Goal: Transaction & Acquisition: Purchase product/service

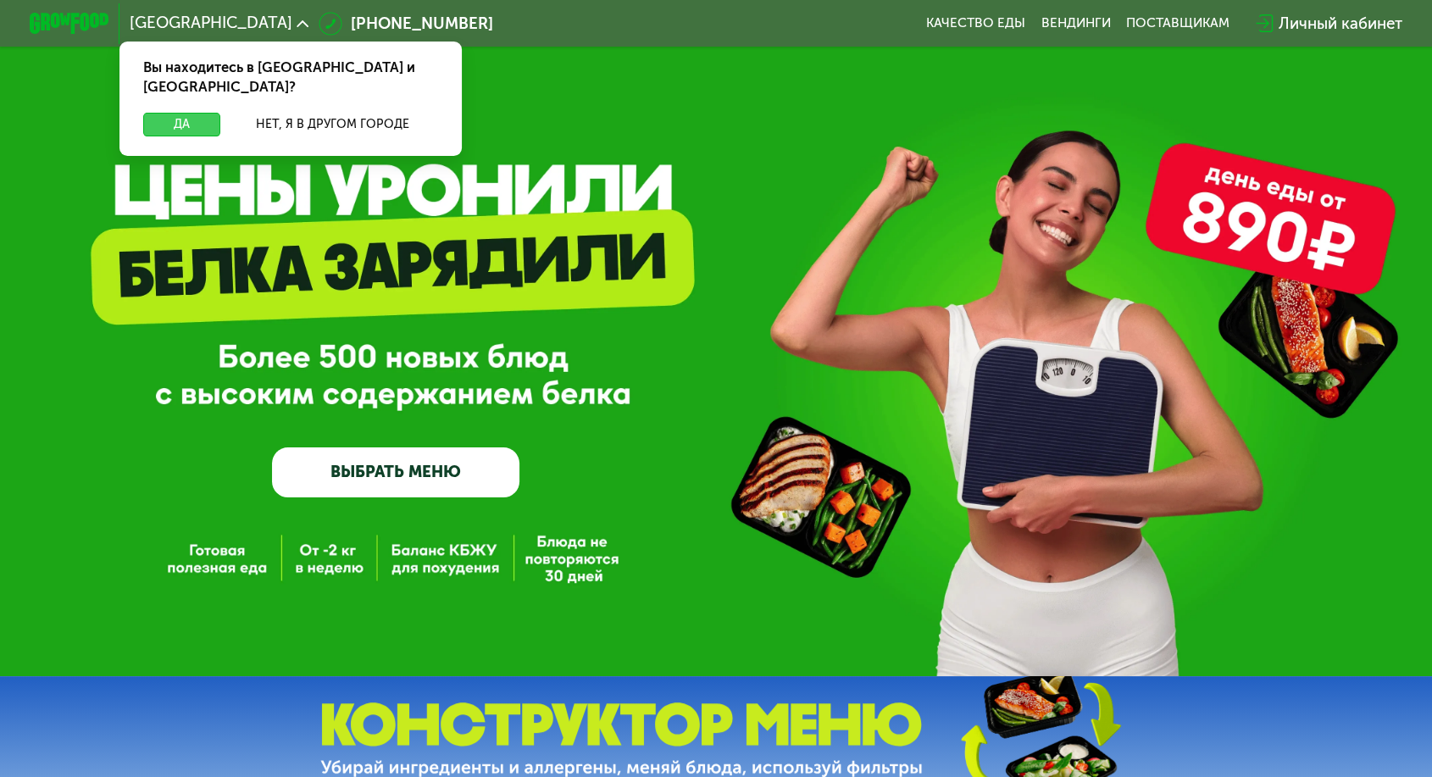
click at [220, 113] on button "Да" at bounding box center [181, 125] width 77 height 24
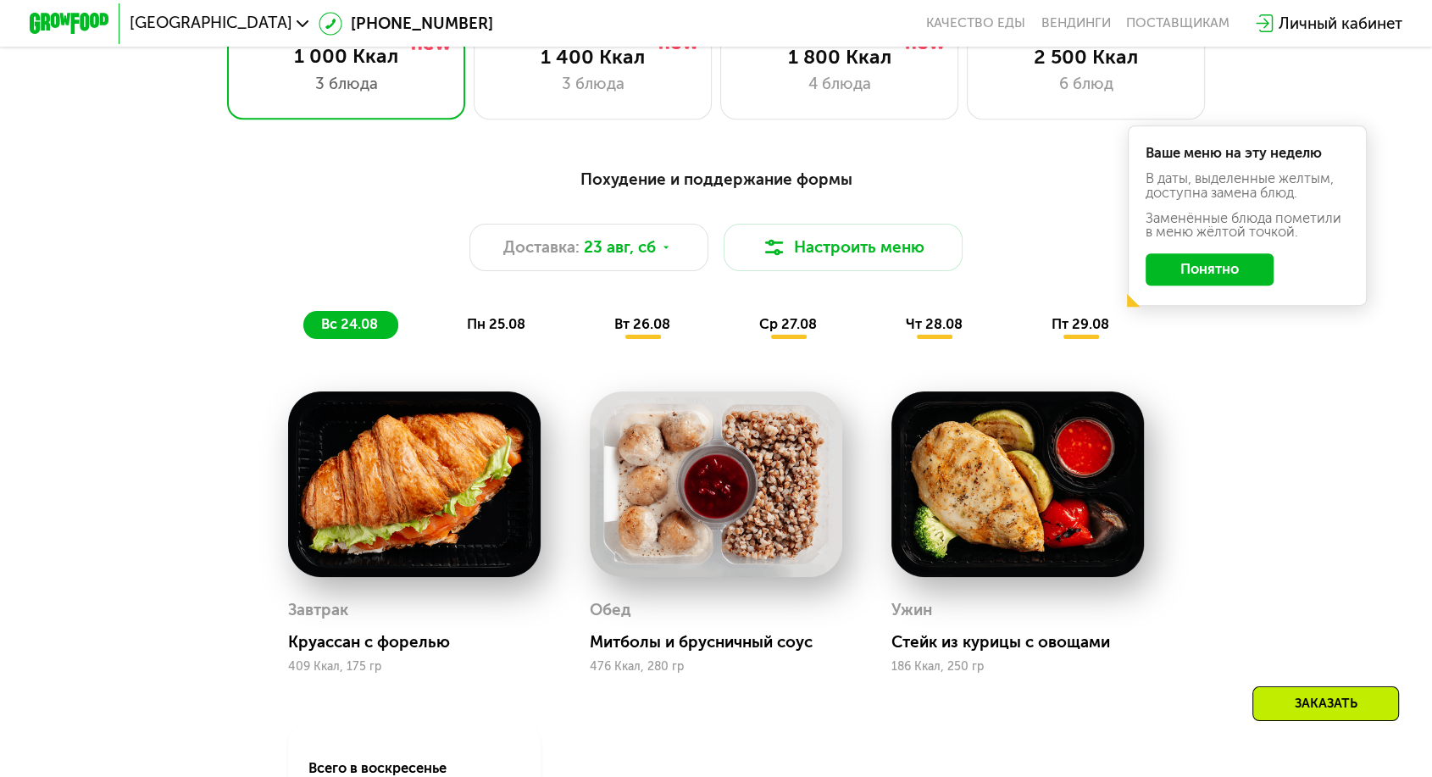
scroll to position [752, 0]
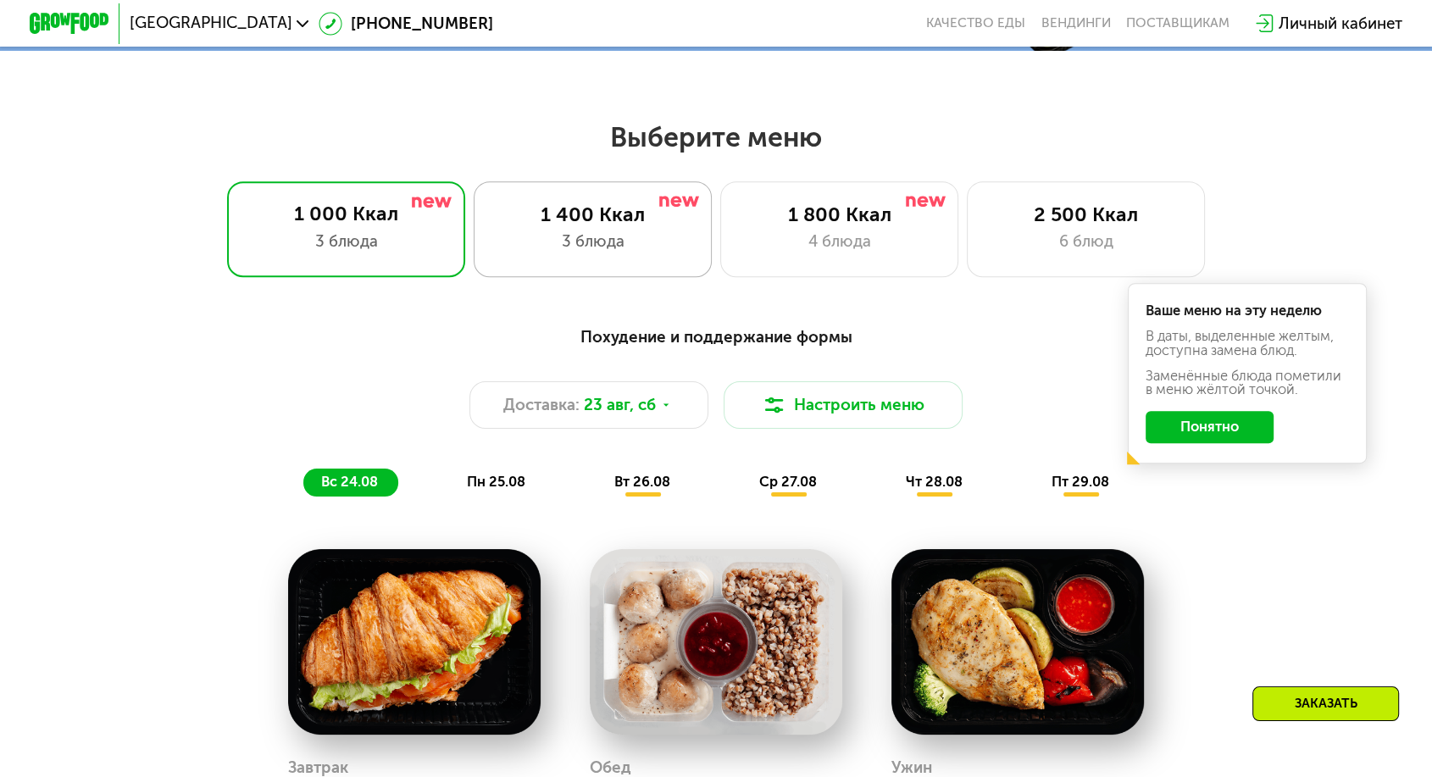
click at [720, 241] on div "1 400 Ккал 3 блюда" at bounding box center [839, 229] width 239 height 96
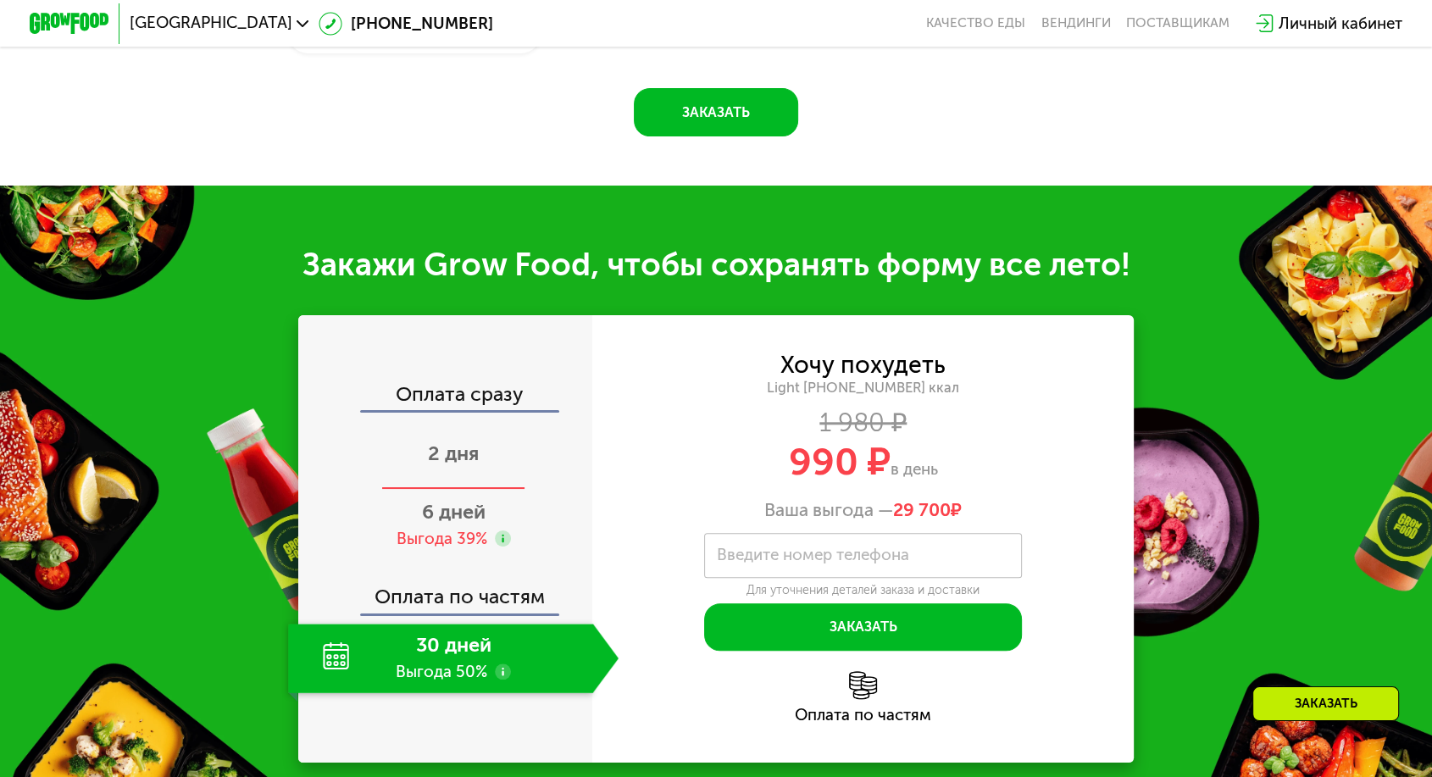
click at [479, 441] on span "2 дня" at bounding box center [453, 453] width 51 height 24
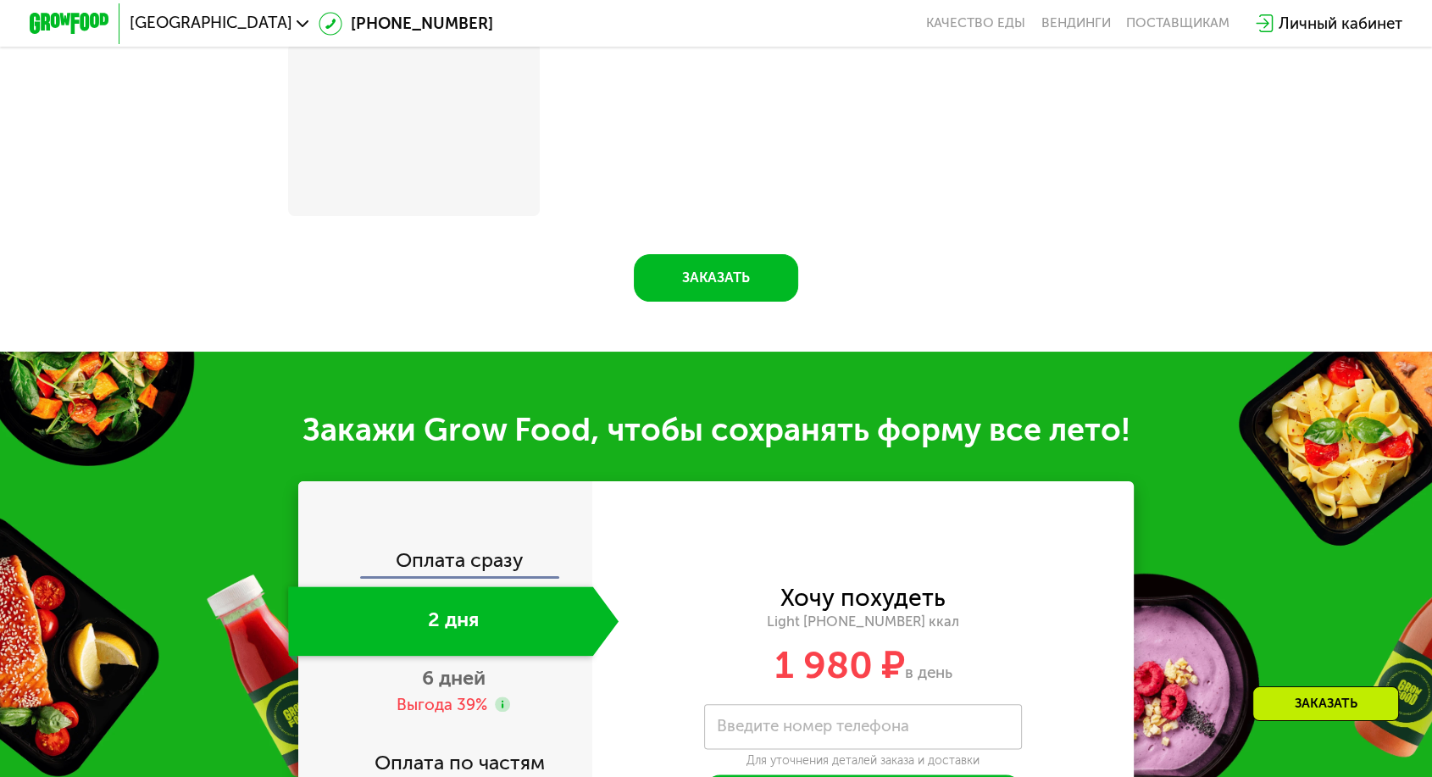
scroll to position [1599, 0]
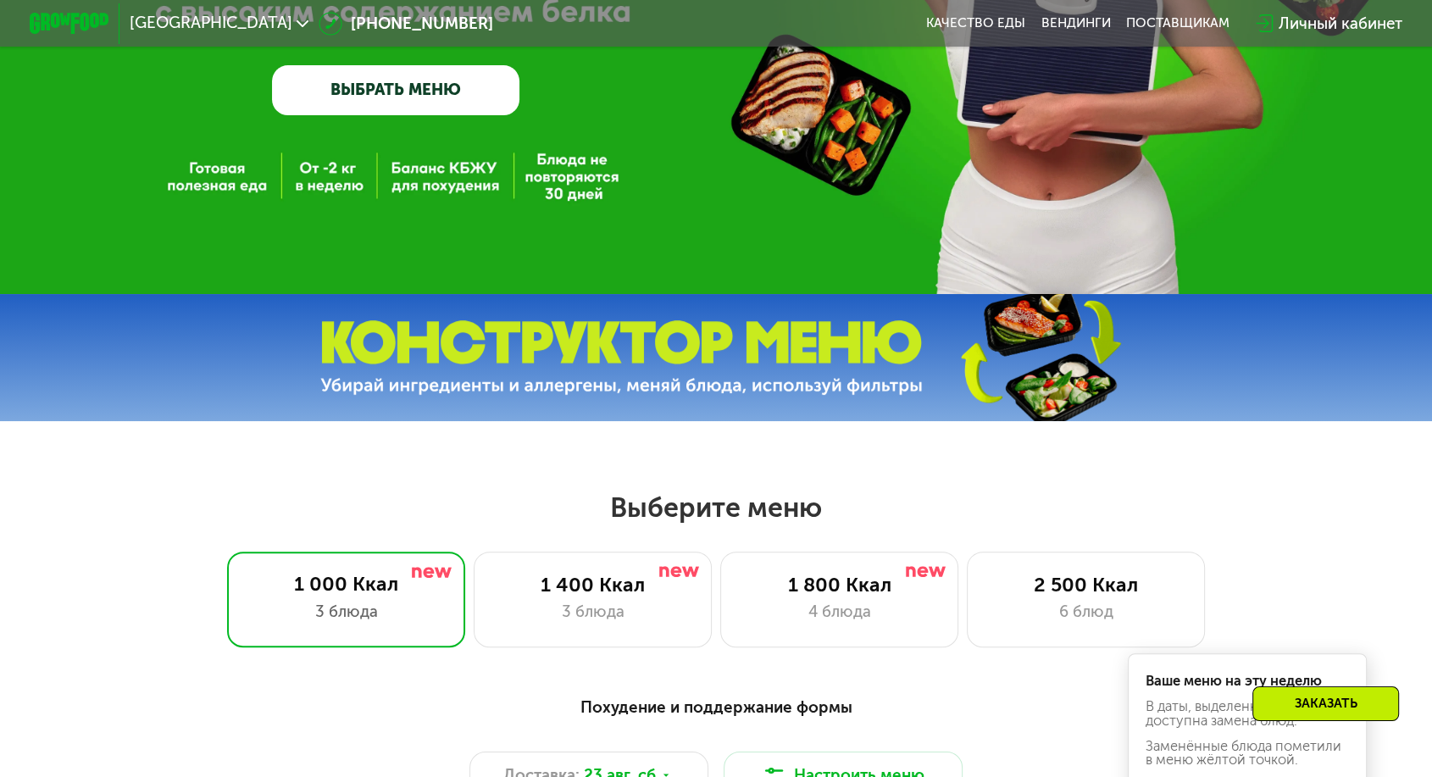
scroll to position [658, 0]
